Goal: Information Seeking & Learning: Learn about a topic

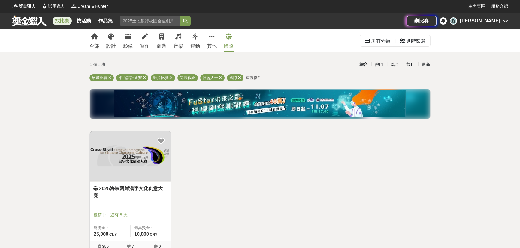
click at [122, 38] on div "全部 設計 影像 寫作 商業 音樂 運動 其他 國際" at bounding box center [161, 40] width 151 height 23
click at [123, 37] on link "影像" at bounding box center [128, 40] width 10 height 23
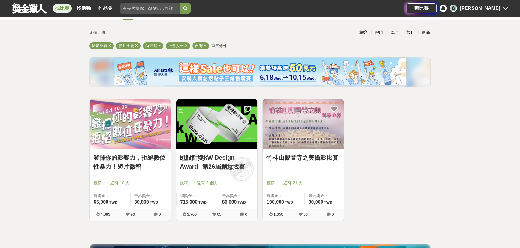
scroll to position [27, 0]
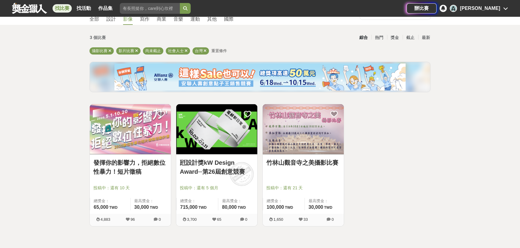
click at [215, 50] on span "重置條件" at bounding box center [219, 51] width 16 height 5
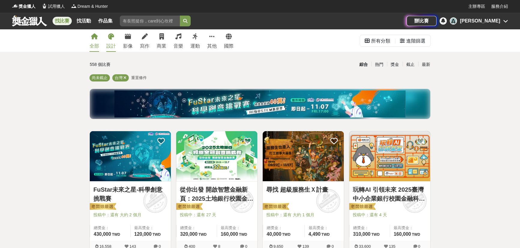
click at [114, 45] on div "設計" at bounding box center [111, 46] width 10 height 7
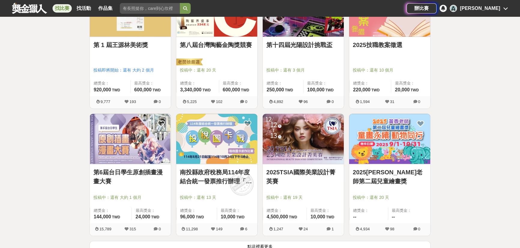
scroll to position [791, 0]
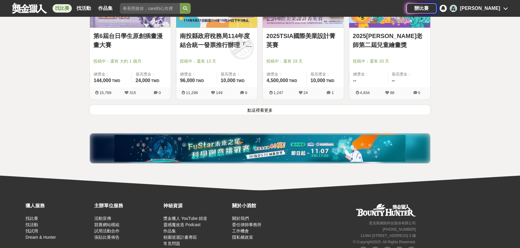
click at [246, 111] on button "點這裡看更多" at bounding box center [259, 110] width 341 height 11
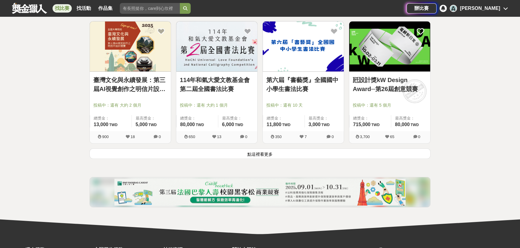
scroll to position [1581, 0]
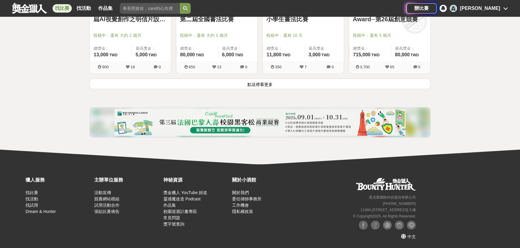
click at [254, 85] on button "點這裡看更多" at bounding box center [259, 84] width 341 height 11
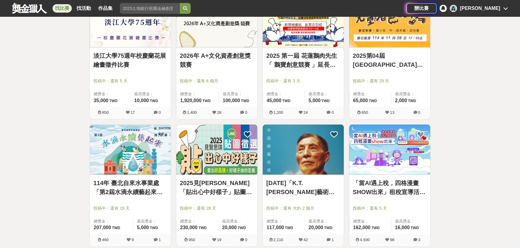
scroll to position [2264, 0]
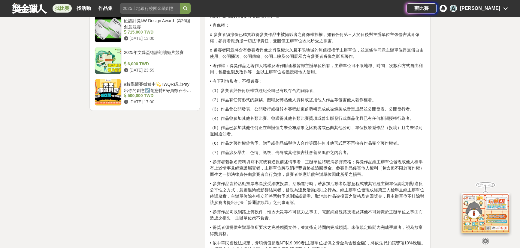
scroll to position [817, 0]
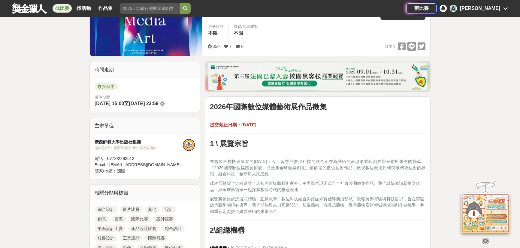
scroll to position [82, 0]
